Goal: Information Seeking & Learning: Find specific fact

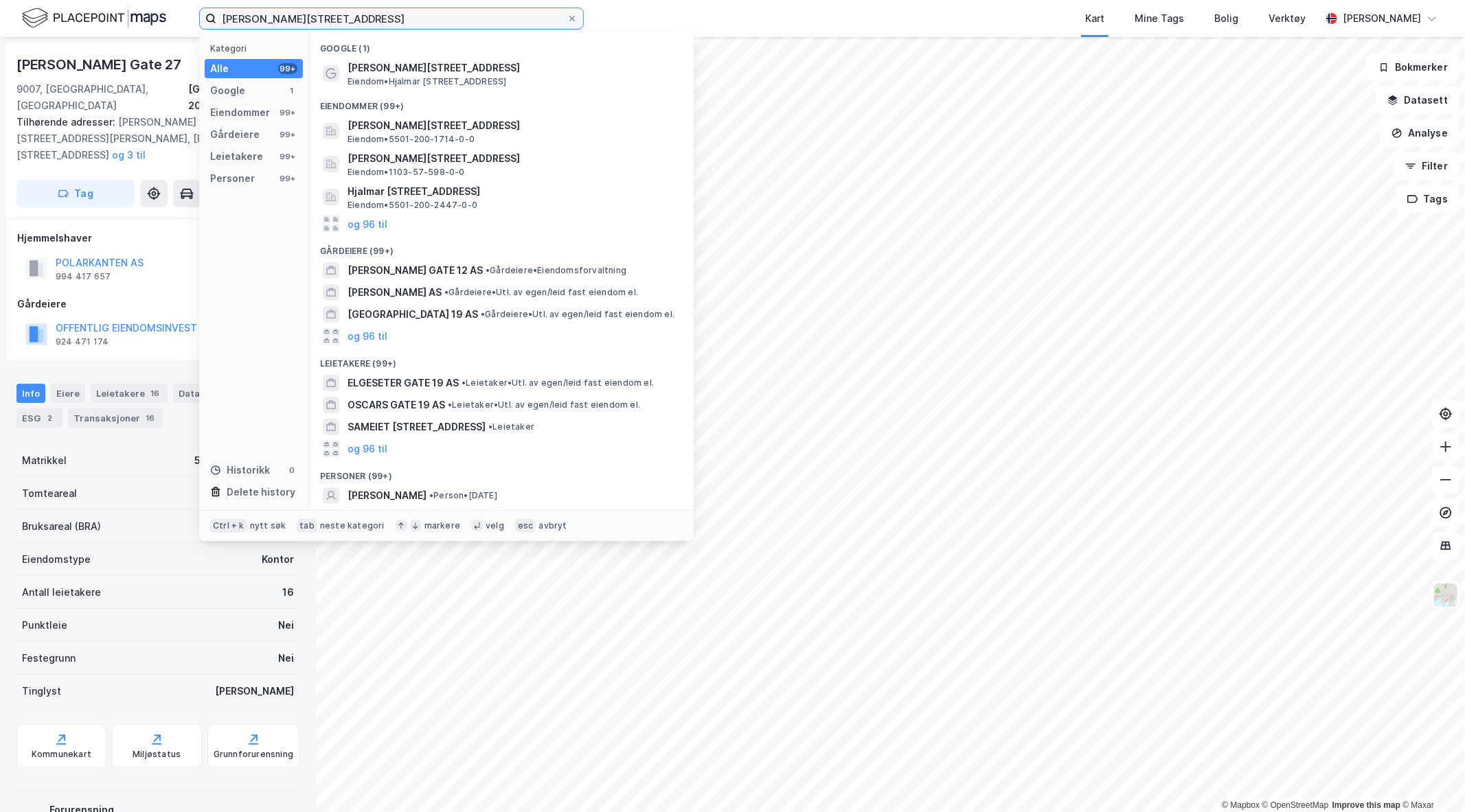
drag, startPoint x: 454, startPoint y: 21, endPoint x: 23, endPoint y: 23, distance: 431.0
click at [23, 23] on div "[PERSON_NAME][STREET_ADDRESS] tromaø Kategori Alle 99+ Google 1 Eiendommer 99+ …" at bounding box center [732, 18] width 1465 height 37
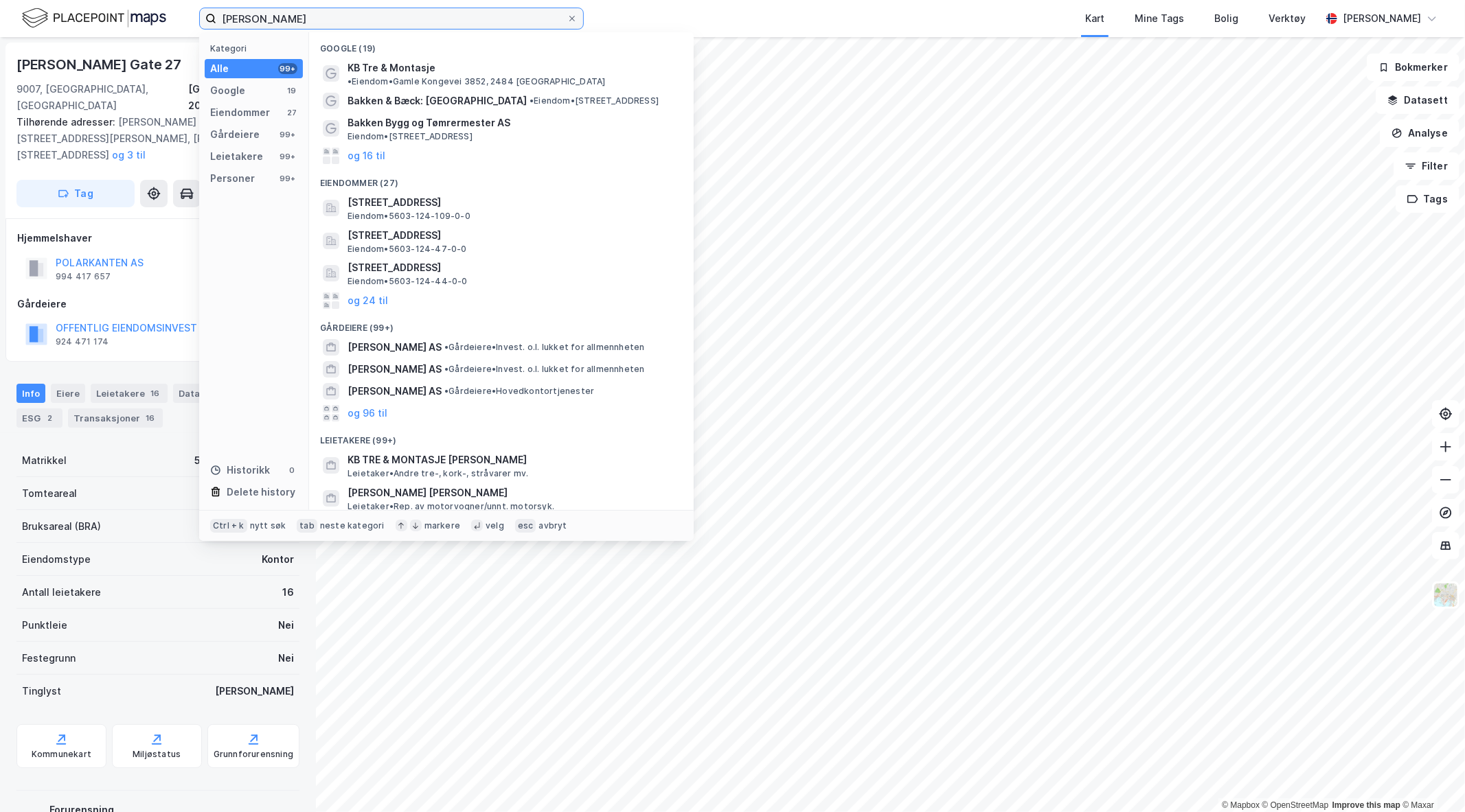
click at [265, 21] on input "[PERSON_NAME]" at bounding box center [392, 18] width 350 height 20
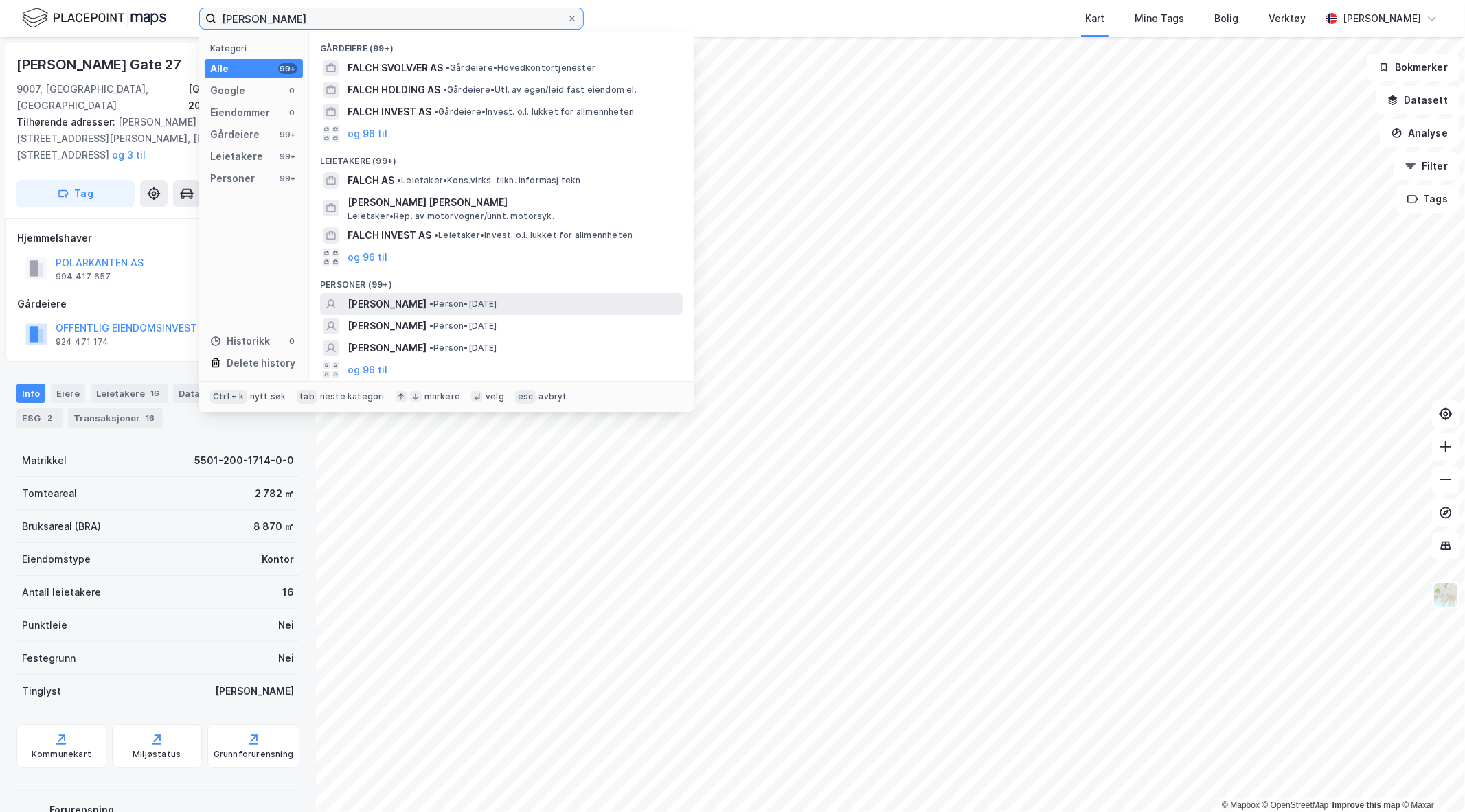
type input "[PERSON_NAME]"
click at [497, 305] on span "• Person • [DATE]" at bounding box center [463, 304] width 68 height 11
